Goal: Book appointment/travel/reservation

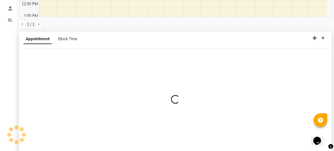
scroll to position [106, 0]
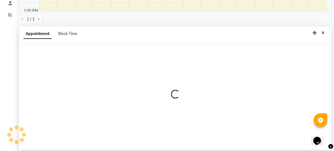
select select "67277"
select select "795"
select select "tentative"
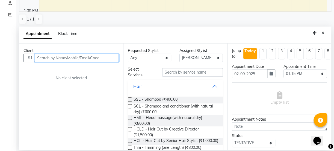
click at [42, 60] on input "text" at bounding box center [77, 58] width 84 height 8
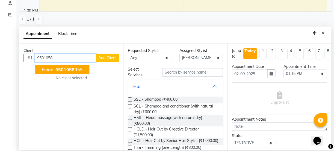
click at [76, 72] on button "Eman 9501058 955" at bounding box center [62, 69] width 54 height 9
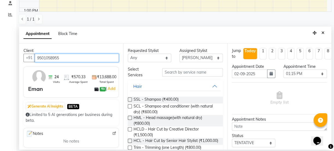
type input "9501058955"
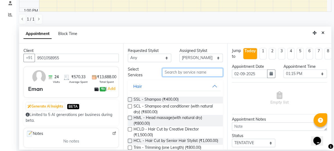
click at [167, 74] on input "text" at bounding box center [192, 72] width 61 height 8
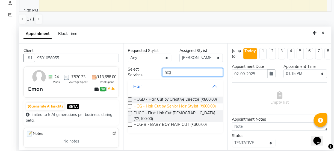
type input "hcg"
click at [192, 104] on span "HCG - Hair Cut by Senior Hair Stylist (₹600.00)" at bounding box center [175, 106] width 82 height 7
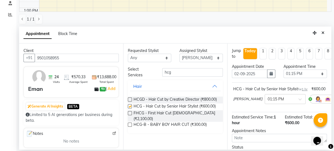
checkbox input "false"
drag, startPoint x: 333, startPoint y: 127, endPoint x: 329, endPoint y: 128, distance: 4.4
click at [333, 127] on div "Filter Stylist Select All [PERSON_NAME] [PERSON_NAME] [PERSON_NAME] [PERSON_NAM…" at bounding box center [175, 31] width 318 height 237
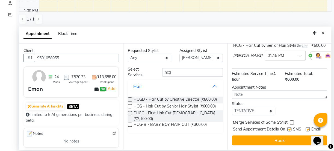
drag, startPoint x: 329, startPoint y: 128, endPoint x: 8, endPoint y: 5, distance: 343.4
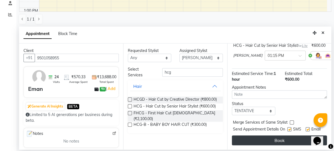
click at [293, 139] on button "Book" at bounding box center [279, 140] width 95 height 10
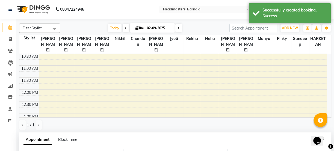
scroll to position [0, 0]
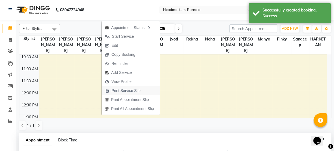
click at [118, 91] on span "Print Service Slip" at bounding box center [125, 91] width 29 height 6
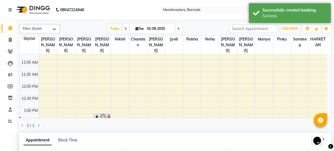
scroll to position [70, 0]
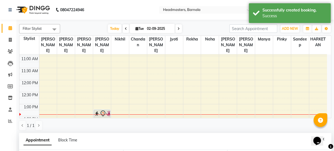
click at [93, 109] on div "8:00 AM 8:30 AM 9:00 AM 9:30 AM 10:00 AM 10:30 AM 11:00 AM 11:30 AM 12:00 PM 12…" at bounding box center [173, 140] width 308 height 312
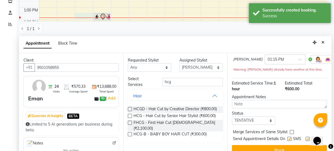
scroll to position [106, 0]
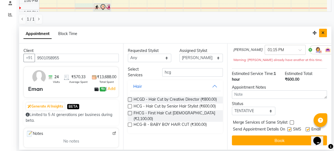
click at [327, 32] on button "Close" at bounding box center [323, 33] width 8 height 8
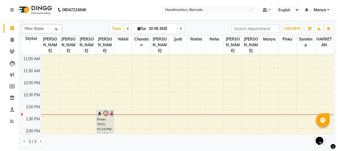
scroll to position [0, 0]
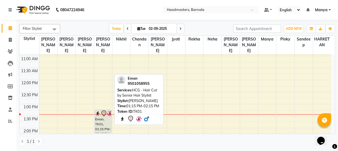
click at [102, 116] on div "Eman, TK01, 01:15 PM-02:15 PM, HCG - Hair Cut by Senior Hair Stylist" at bounding box center [103, 121] width 16 height 23
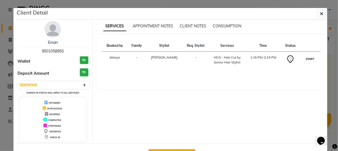
click at [306, 58] on button "START" at bounding box center [309, 58] width 11 height 7
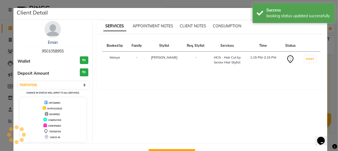
select select "1"
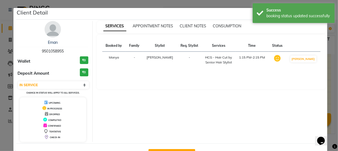
click at [329, 61] on ngb-modal-window "Client Detail Eman 9501058955 Wallet ₹0 Deposit Amount ₹0 Select IN SERVICE CON…" at bounding box center [169, 75] width 338 height 151
